Goal: Entertainment & Leisure: Consume media (video, audio)

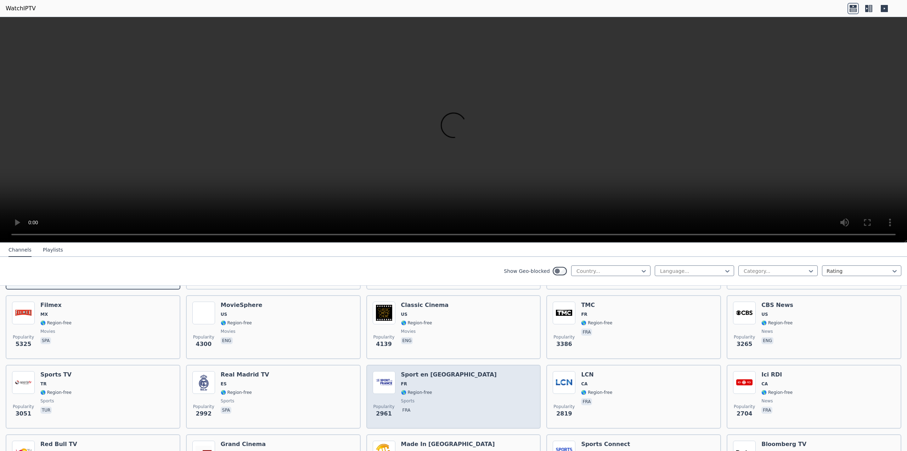
scroll to position [106, 0]
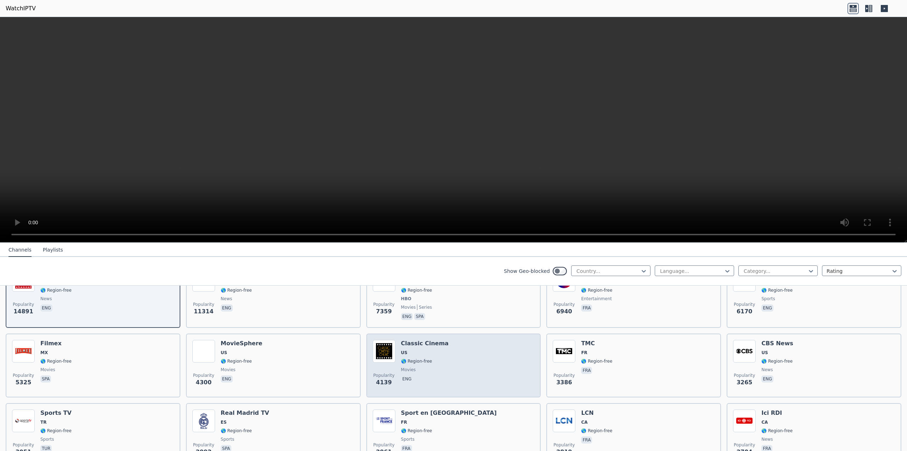
click at [420, 350] on span "US" at bounding box center [425, 353] width 48 height 6
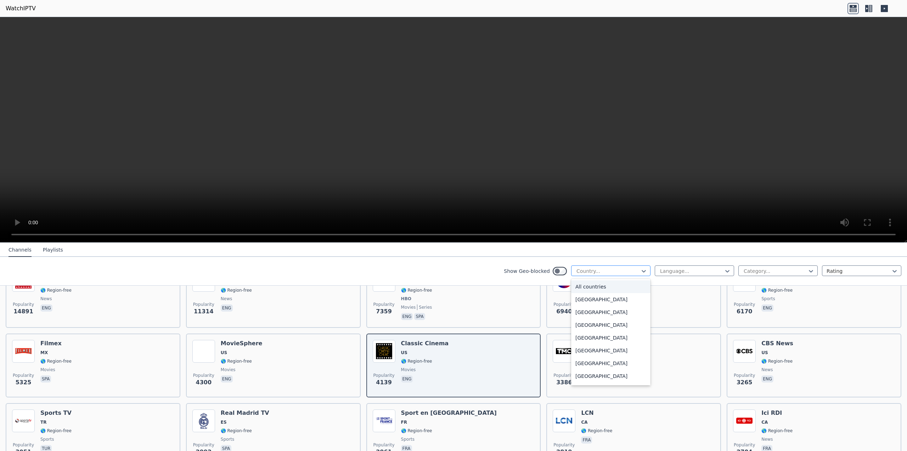
click at [616, 270] on div at bounding box center [608, 270] width 65 height 7
click at [596, 295] on div "[GEOGRAPHIC_DATA]" at bounding box center [610, 297] width 79 height 13
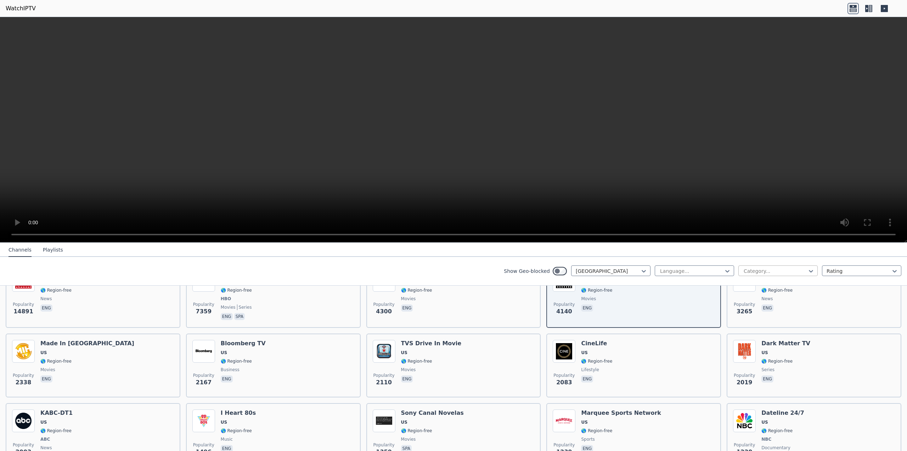
click at [749, 270] on div at bounding box center [775, 270] width 65 height 7
click at [750, 360] on div "News" at bounding box center [778, 361] width 79 height 13
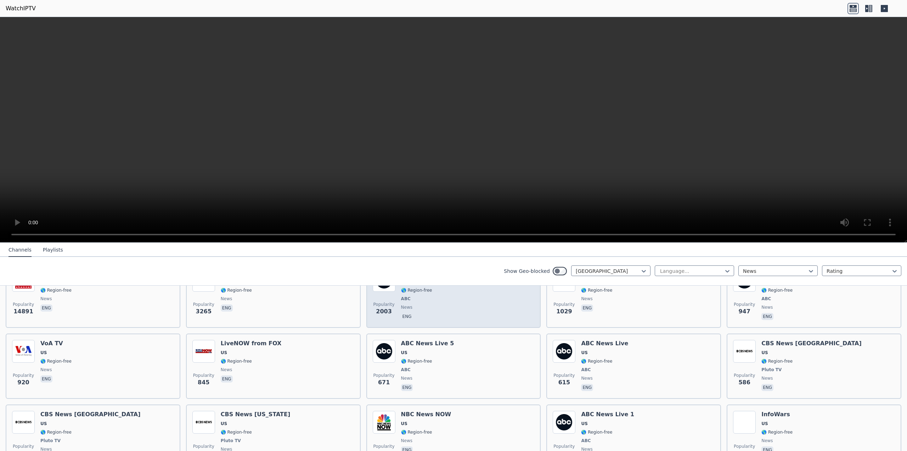
scroll to position [35, 0]
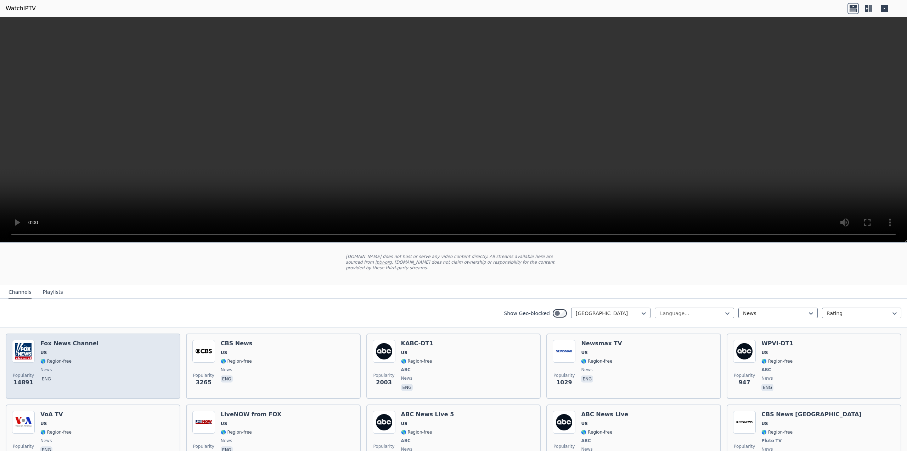
click at [105, 353] on div "Popularity 14891 [PERSON_NAME] US 🌎 Region-free news eng" at bounding box center [93, 366] width 162 height 52
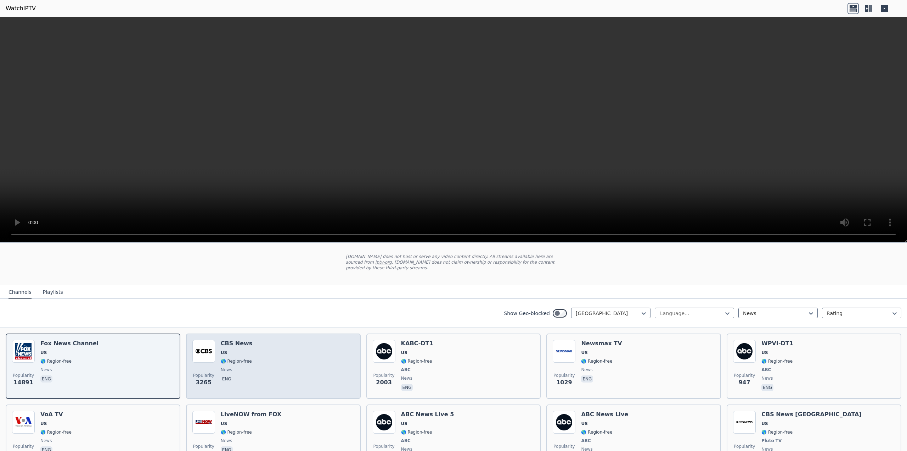
click at [252, 368] on div "Popularity 3265 CBS News US 🌎 Region-free news eng" at bounding box center [273, 366] width 162 height 52
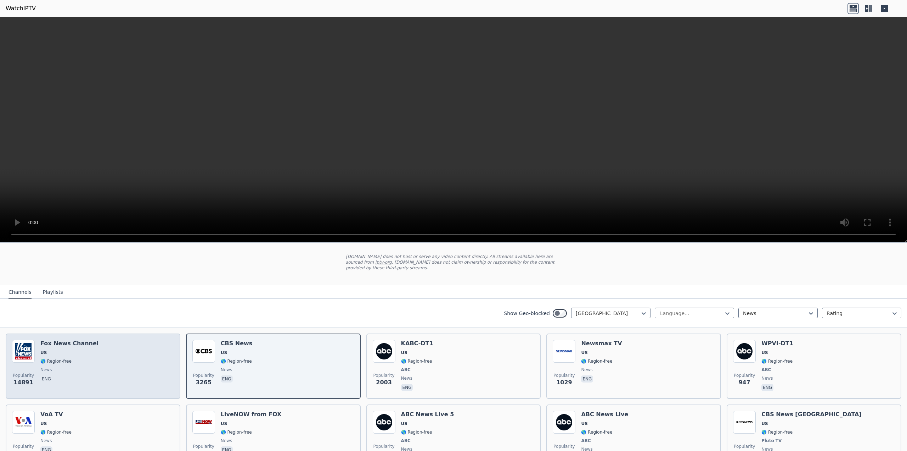
click at [135, 359] on div "Popularity 14891 [PERSON_NAME] US 🌎 Region-free news eng" at bounding box center [93, 366] width 162 height 52
